Goal: Transaction & Acquisition: Subscribe to service/newsletter

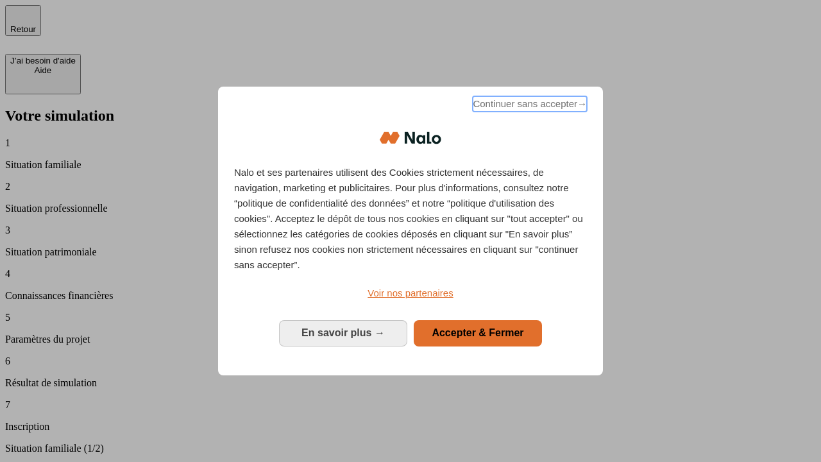
click at [528, 106] on span "Continuer sans accepter →" at bounding box center [530, 103] width 114 height 15
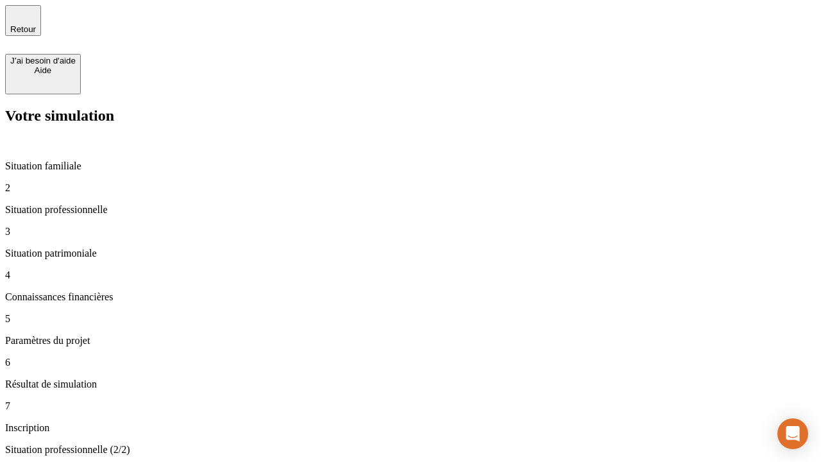
type input "70 000"
type input "1 000"
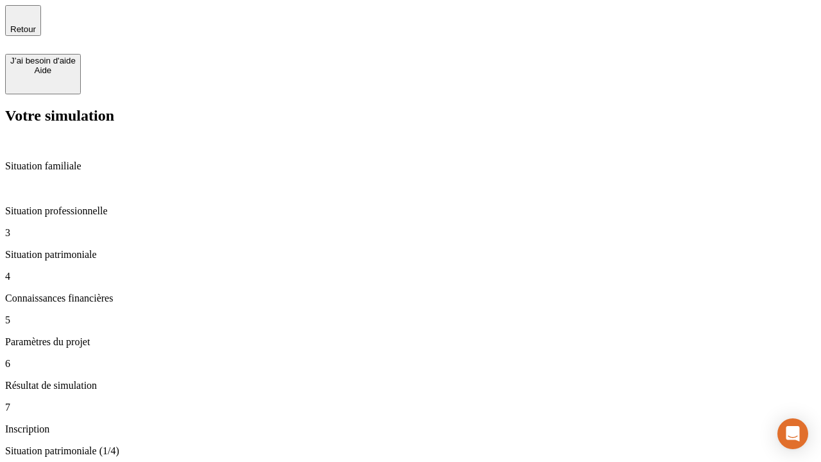
type input "800"
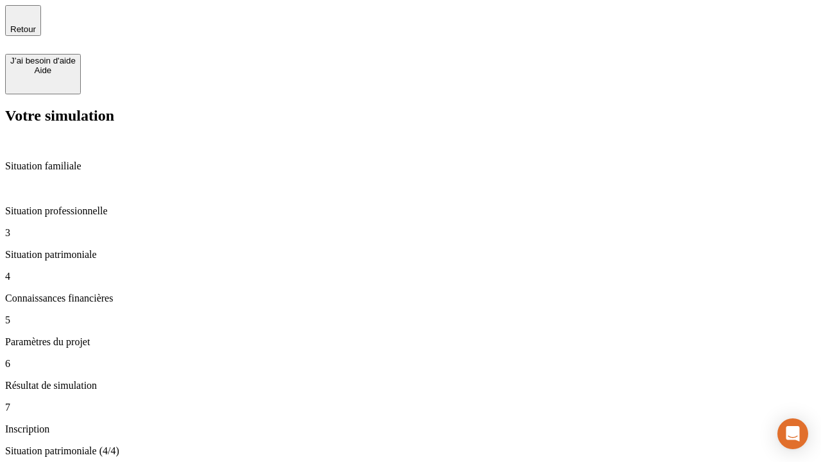
type input "6"
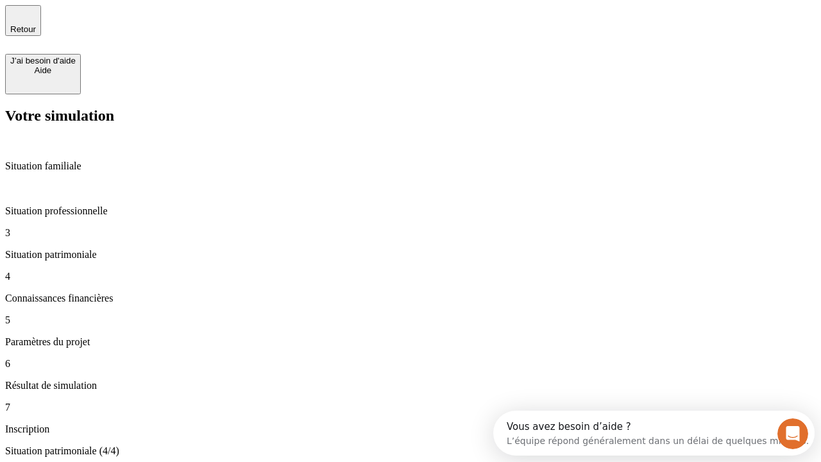
type input "400"
type input "3"
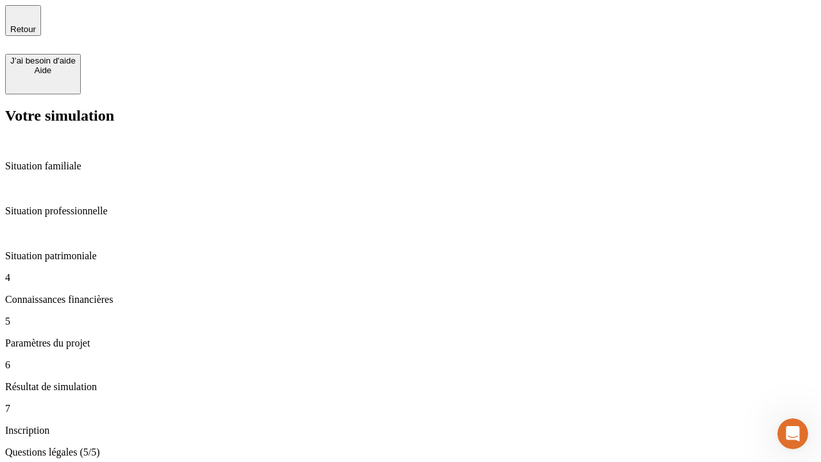
type input "35"
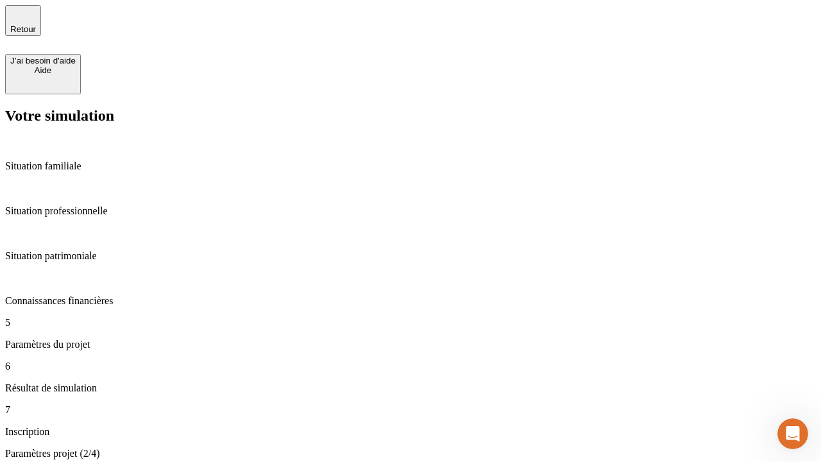
type input "500"
type input "640"
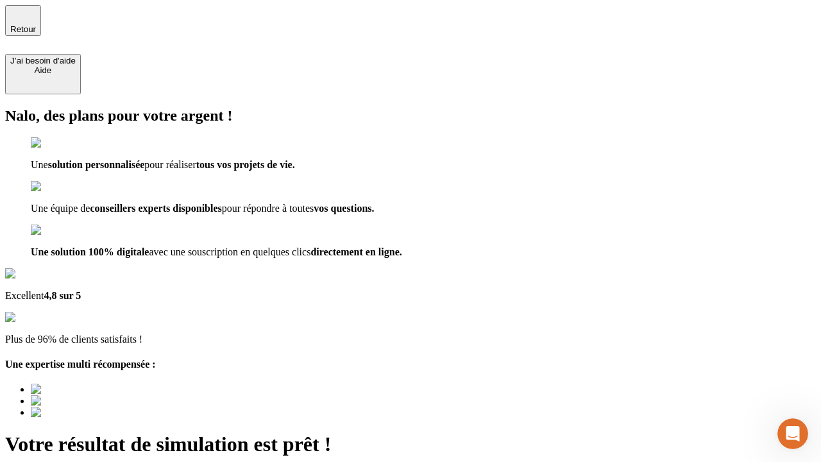
type input "[EMAIL_ADDRESS][DOMAIN_NAME]"
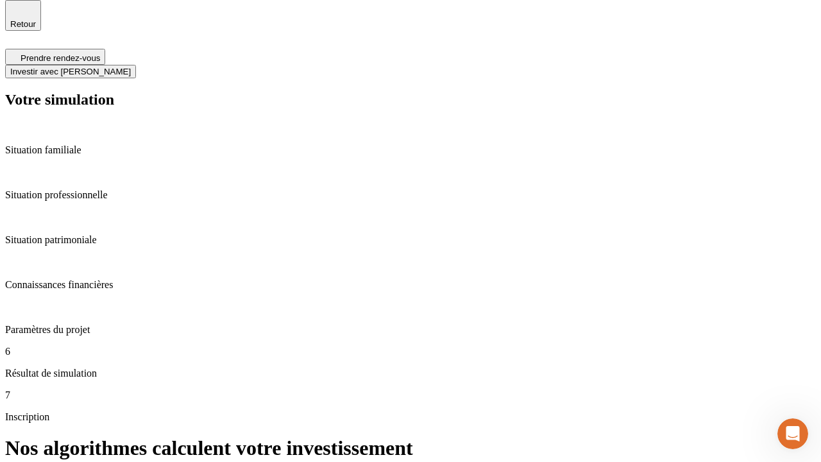
click at [131, 67] on span "Investir avec [PERSON_NAME]" at bounding box center [70, 72] width 121 height 10
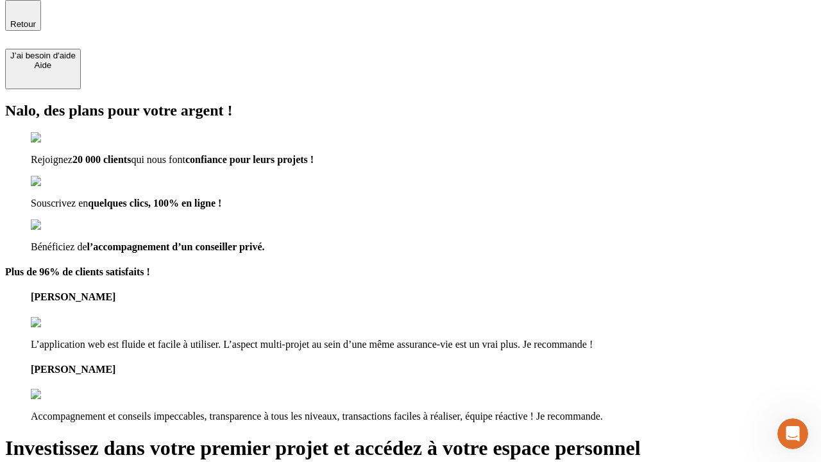
scroll to position [4, 0]
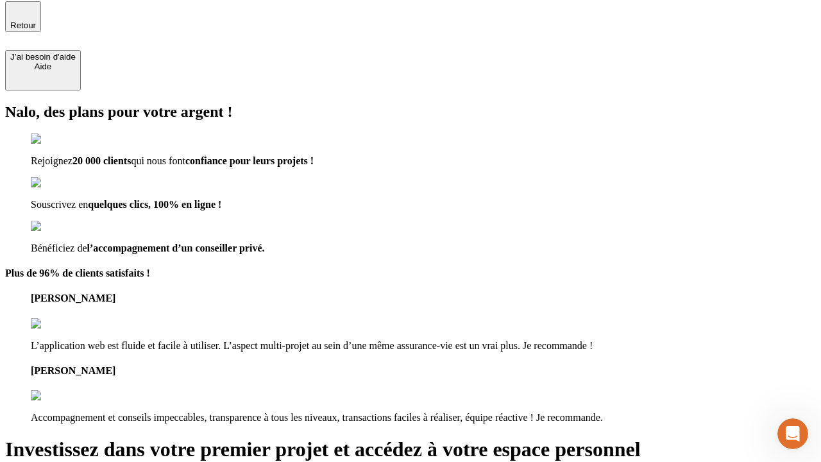
type input "[EMAIL_ADDRESS][DOMAIN_NAME]"
